Goal: Download file/media

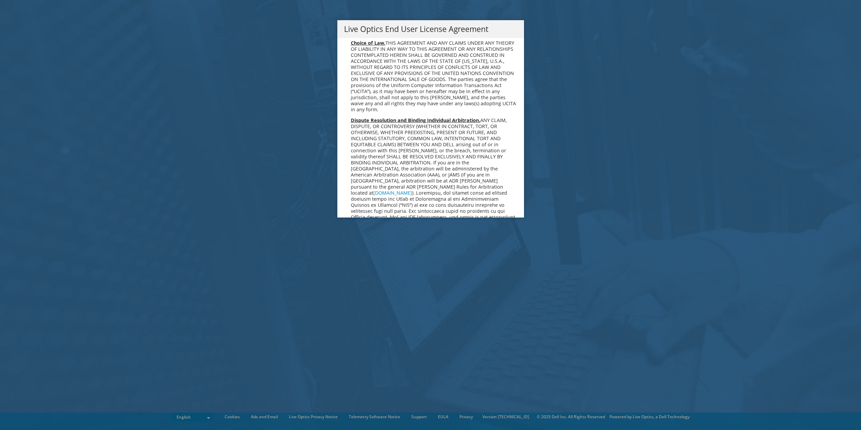
scroll to position [2544, 0]
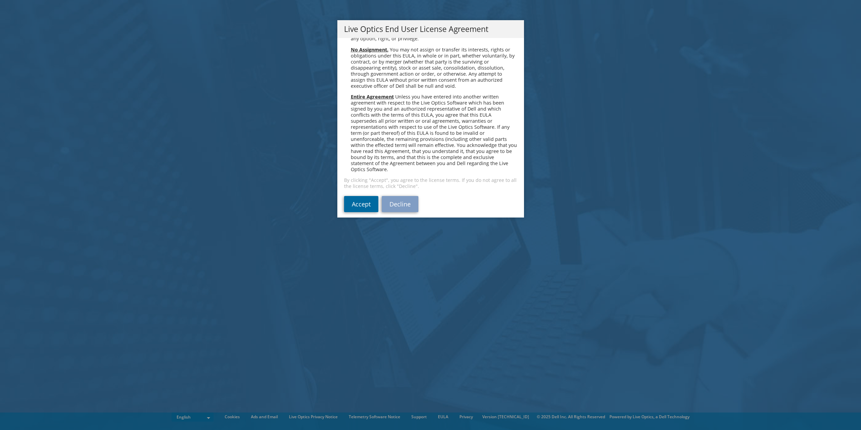
click at [355, 196] on link "Accept" at bounding box center [361, 204] width 34 height 16
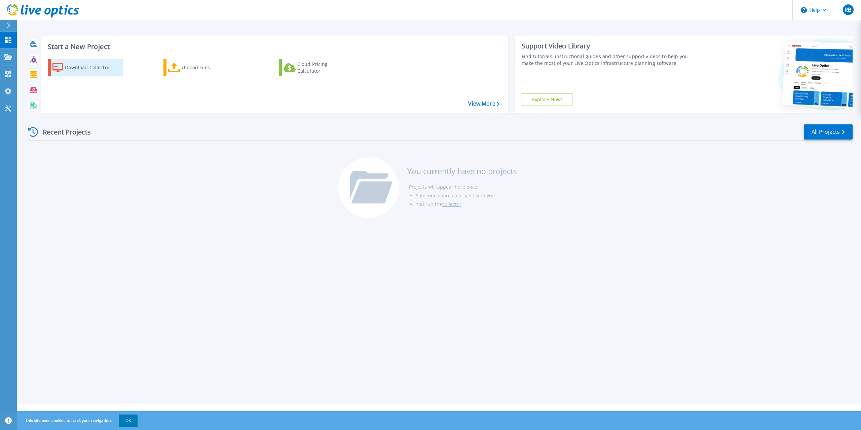
click at [87, 69] on div "Download Collector" at bounding box center [92, 67] width 54 height 13
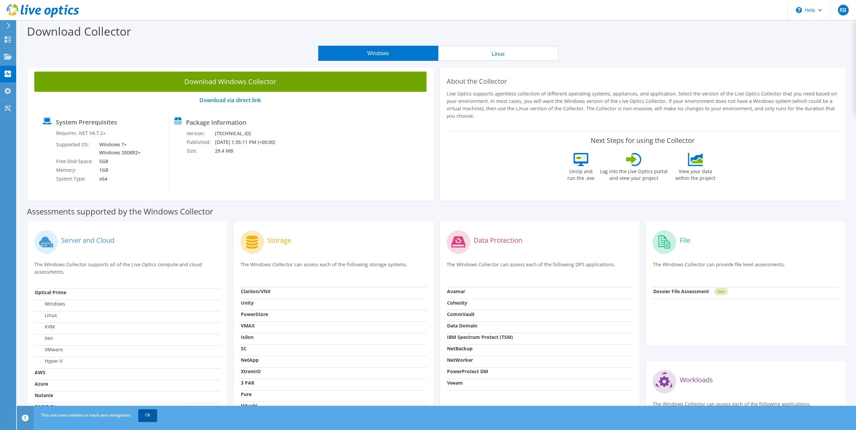
click at [155, 415] on link "OK" at bounding box center [147, 415] width 19 height 12
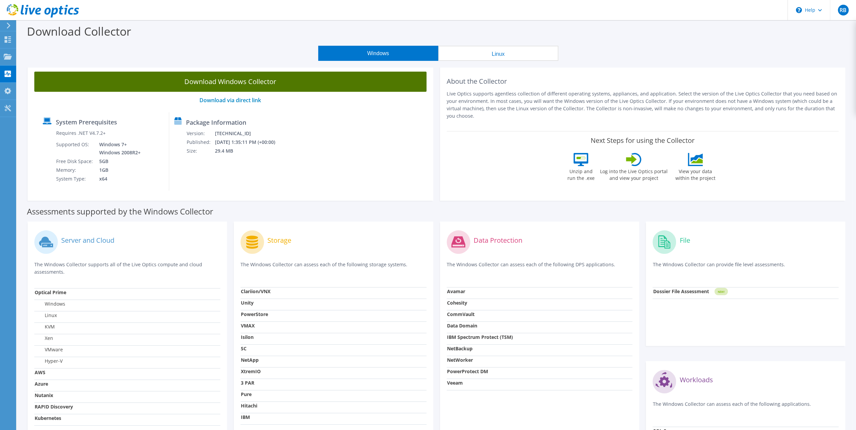
click at [224, 87] on link "Download Windows Collector" at bounding box center [230, 82] width 392 height 20
